Goal: Task Accomplishment & Management: Complete application form

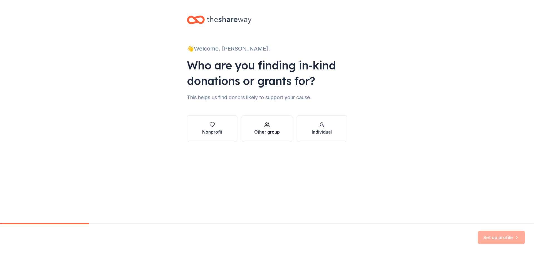
click at [257, 136] on button "Other group" at bounding box center [266, 128] width 50 height 27
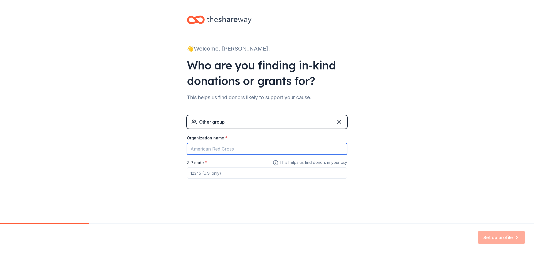
click at [213, 150] on input "Organization name *" at bounding box center [267, 149] width 160 height 12
type input "b"
type input "[PERSON_NAME][GEOGRAPHIC_DATA]"
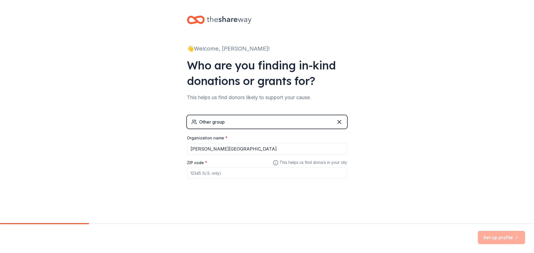
type input "2"
type input "34135"
click at [520, 240] on button "Set up profile" at bounding box center [500, 237] width 47 height 13
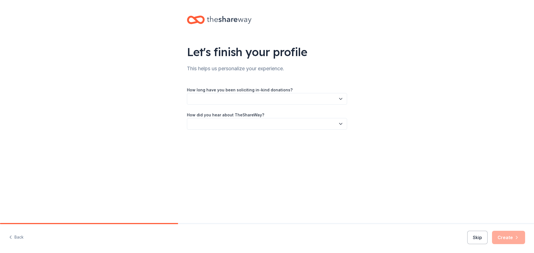
click at [257, 10] on div "Let's finish your profile This helps us personalize your experience. How long h…" at bounding box center [267, 78] width 178 height 156
click at [230, 103] on button "button" at bounding box center [267, 99] width 160 height 12
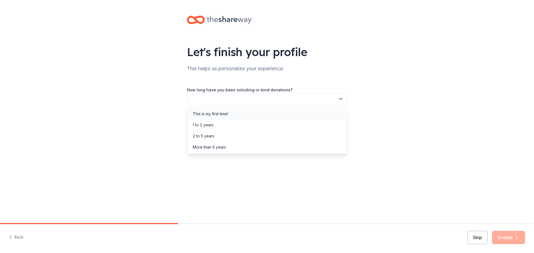
click at [228, 116] on div "This is my first time!" at bounding box center [210, 114] width 35 height 7
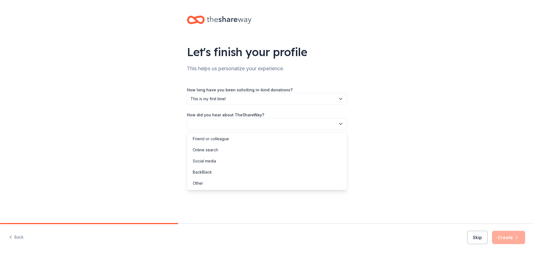
click at [218, 125] on button "button" at bounding box center [267, 124] width 160 height 12
click at [229, 147] on div "Online search" at bounding box center [266, 149] width 157 height 11
click at [506, 242] on button "Create" at bounding box center [508, 237] width 33 height 13
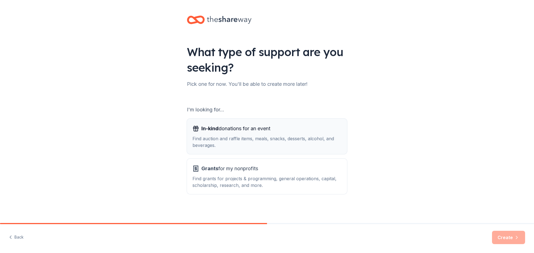
click at [287, 140] on div "Find auction and raffle items, meals, snacks, desserts, alcohol, and beverages." at bounding box center [266, 141] width 149 height 13
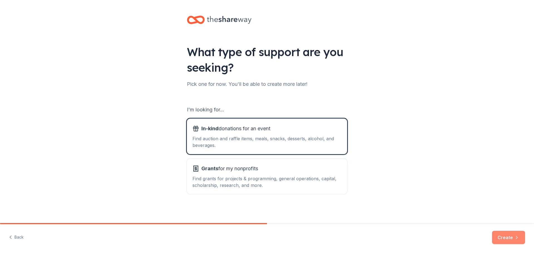
click at [514, 238] on icon "button" at bounding box center [516, 238] width 6 height 6
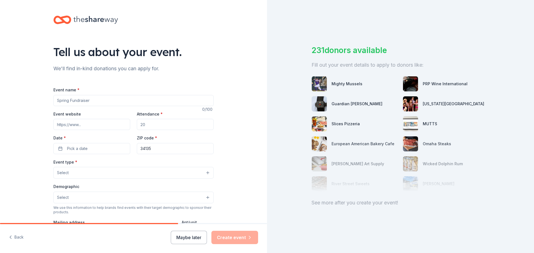
click at [102, 99] on input "Event name *" at bounding box center [133, 100] width 160 height 11
click at [72, 175] on button "Select" at bounding box center [133, 173] width 160 height 12
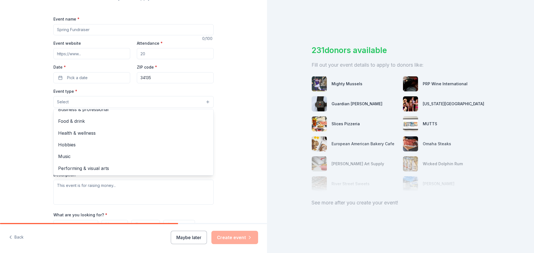
scroll to position [139, 0]
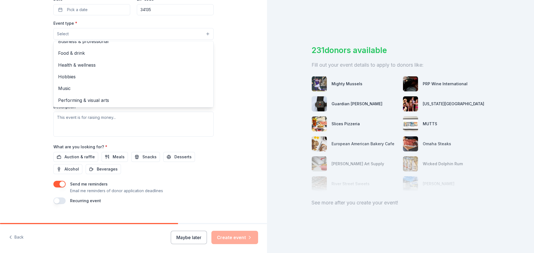
click at [255, 170] on div "Tell us about your event. We'll find in-kind donations you can apply for. Event…" at bounding box center [133, 46] width 267 height 370
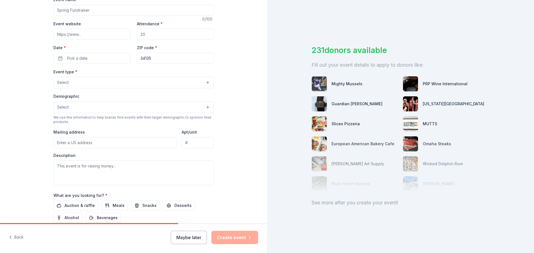
scroll to position [0, 0]
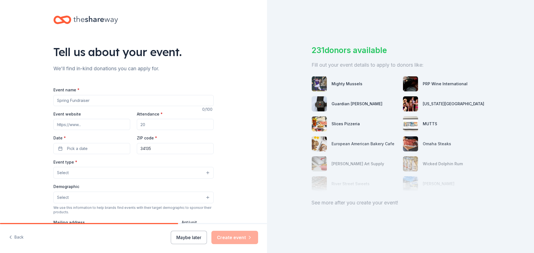
click at [98, 101] on input "Event name *" at bounding box center [133, 100] width 160 height 11
type input "[PERSON_NAME][GEOGRAPHIC_DATA] High - Fundraiser for students in need"
type input "25"
click at [133, 174] on button "Select" at bounding box center [133, 173] width 160 height 12
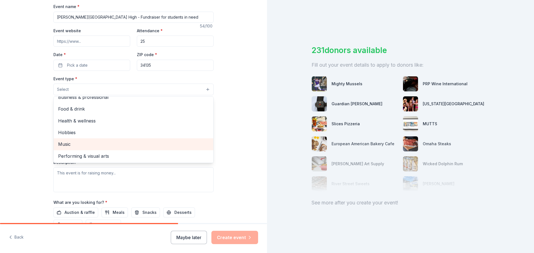
scroll to position [19, 0]
click at [255, 136] on div "Tell us about your event. We'll find in-kind donations you can apply for. Event…" at bounding box center [133, 102] width 267 height 370
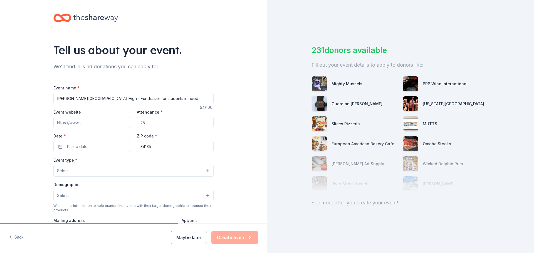
scroll to position [0, 0]
